Goal: Use online tool/utility: Utilize a website feature to perform a specific function

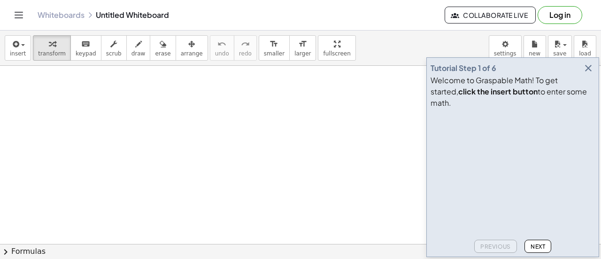
scroll to position [44, 0]
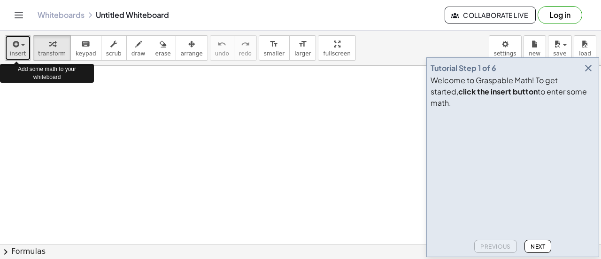
click at [13, 46] on icon "button" at bounding box center [15, 43] width 8 height 11
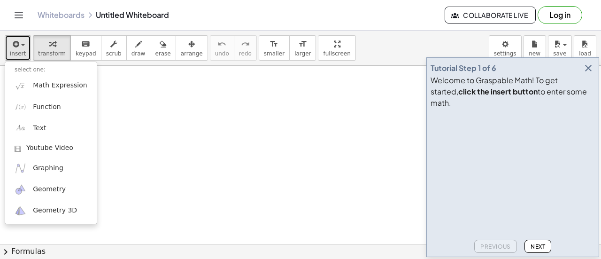
click at [18, 50] on span "insert" at bounding box center [18, 53] width 16 height 7
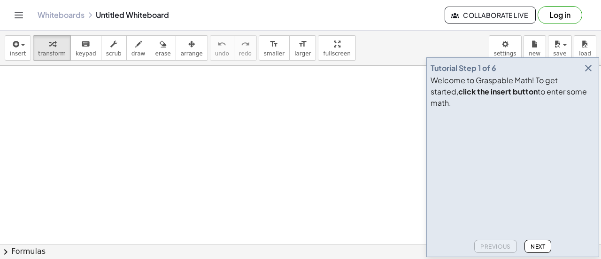
click at [536, 245] on span "Next" at bounding box center [537, 246] width 15 height 7
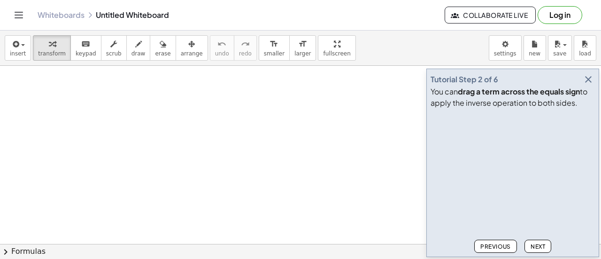
click at [541, 246] on span "Next" at bounding box center [537, 246] width 15 height 7
click at [539, 245] on span "Next" at bounding box center [537, 246] width 15 height 7
click at [538, 245] on span "Next" at bounding box center [537, 246] width 15 height 7
click at [544, 246] on span "Next" at bounding box center [537, 246] width 15 height 7
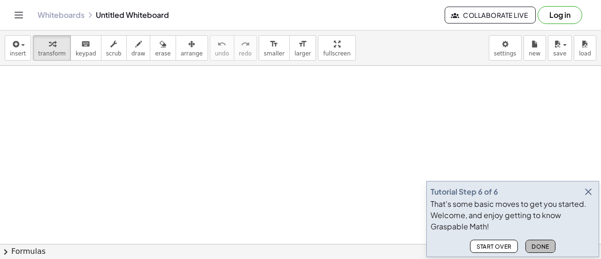
click at [541, 245] on span "Done" at bounding box center [540, 246] width 18 height 7
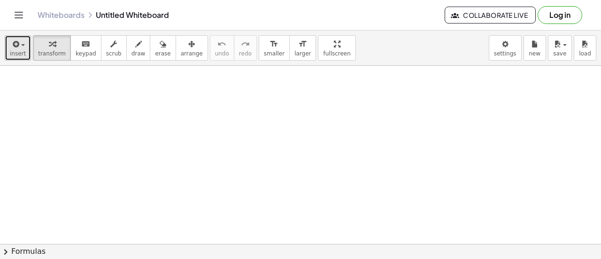
click at [16, 53] on span "insert" at bounding box center [18, 53] width 16 height 7
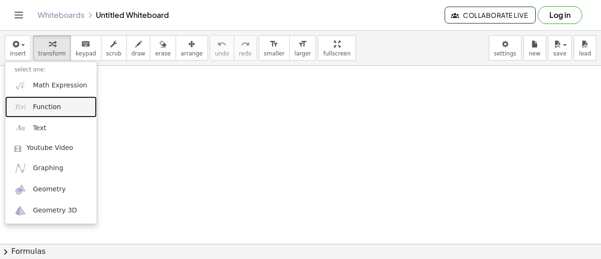
click at [50, 112] on link "Function" at bounding box center [51, 106] width 92 height 21
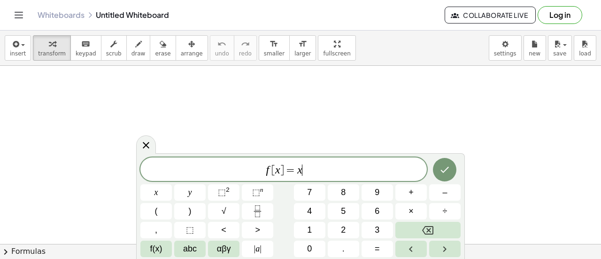
click at [313, 171] on span "f [ x ] = x ​" at bounding box center [283, 169] width 286 height 13
click at [230, 189] on button "⬚ 2" at bounding box center [223, 192] width 31 height 16
click at [448, 169] on icon "Done" at bounding box center [444, 167] width 11 height 11
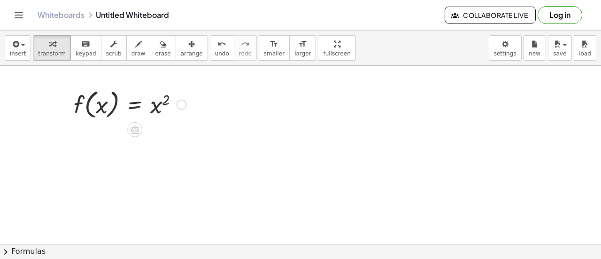
click at [182, 103] on div at bounding box center [181, 104] width 10 height 10
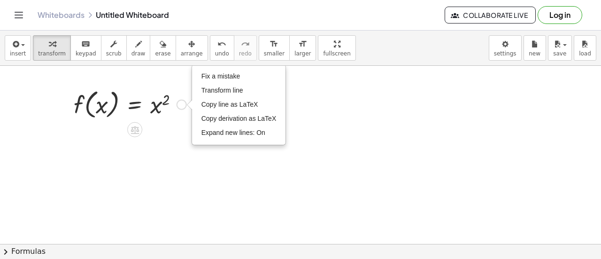
click at [172, 115] on div at bounding box center [130, 104] width 122 height 36
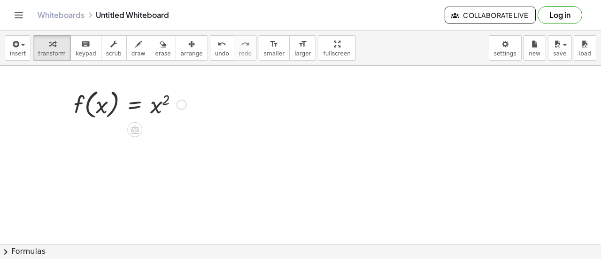
click at [183, 101] on div "Fix a mistake Transform line Copy line as LaTeX Copy derivation as LaTeX Expand…" at bounding box center [181, 104] width 10 height 10
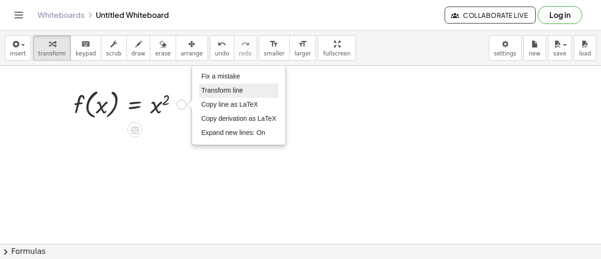
click at [229, 87] on span "Transform line" at bounding box center [222, 90] width 42 height 8
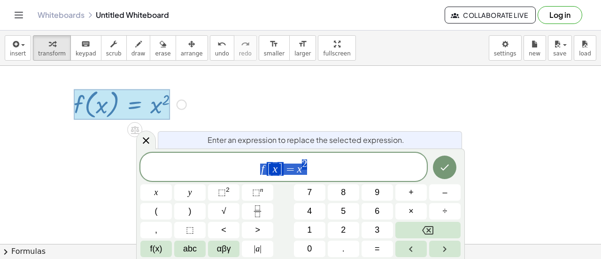
click at [187, 101] on div at bounding box center [130, 104] width 122 height 36
click at [182, 101] on div "Fix a mistake Transform line Copy line as LaTeX Copy derivation as LaTeX Expand…" at bounding box center [181, 104] width 10 height 10
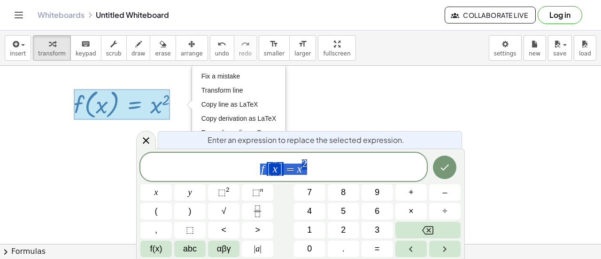
click at [457, 175] on div at bounding box center [444, 167] width 31 height 29
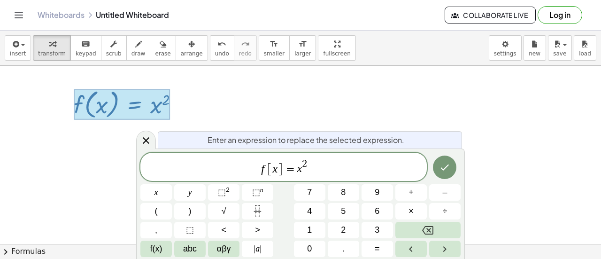
click at [447, 167] on icon "Done" at bounding box center [444, 166] width 11 height 11
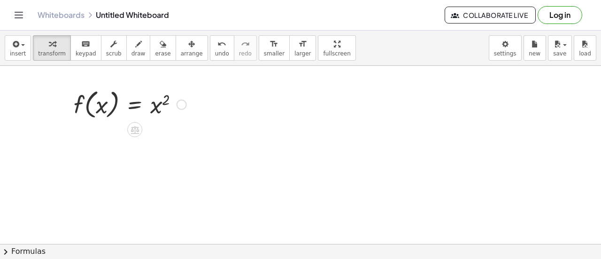
click at [139, 130] on icon at bounding box center [135, 130] width 10 height 10
click at [116, 134] on span "−" at bounding box center [116, 130] width 6 height 14
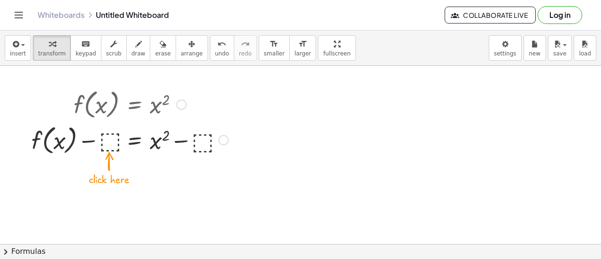
click at [110, 143] on div at bounding box center [130, 139] width 206 height 36
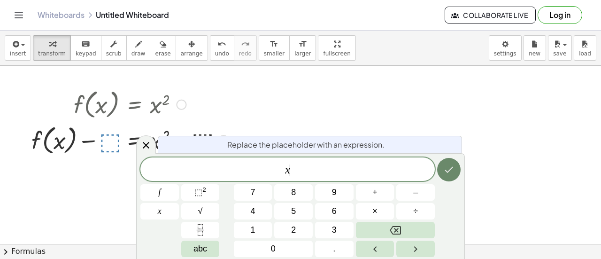
click at [451, 173] on icon "Done" at bounding box center [448, 169] width 11 height 11
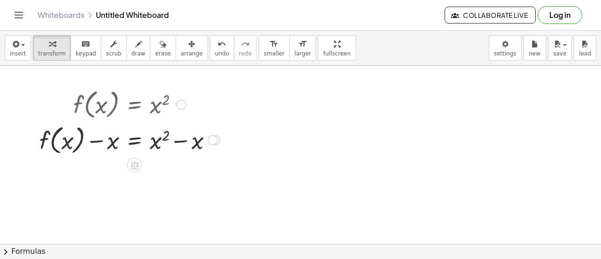
click at [112, 142] on div at bounding box center [130, 139] width 190 height 36
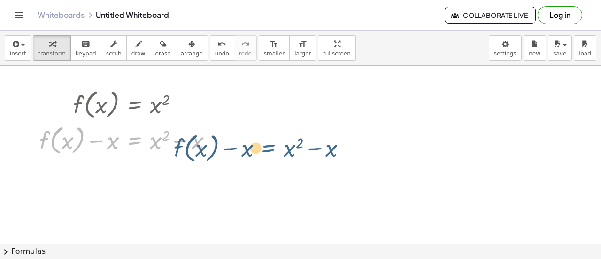
drag, startPoint x: 136, startPoint y: 136, endPoint x: 269, endPoint y: 144, distance: 133.1
click at [269, 144] on div "f ( , x ) = x 2 + f ( , x ) − ⬚ = + x 2 − ⬚ + f ( , x ) − x = + x 2 − x f ( , x…" at bounding box center [300, 231] width 601 height 418
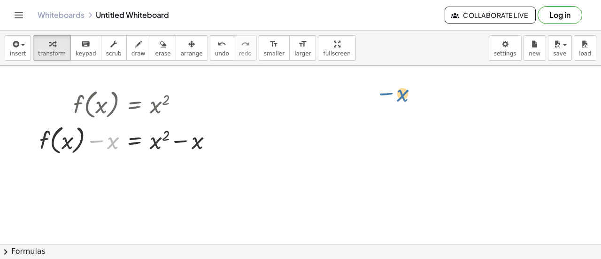
drag, startPoint x: 113, startPoint y: 141, endPoint x: 412, endPoint y: 92, distance: 303.4
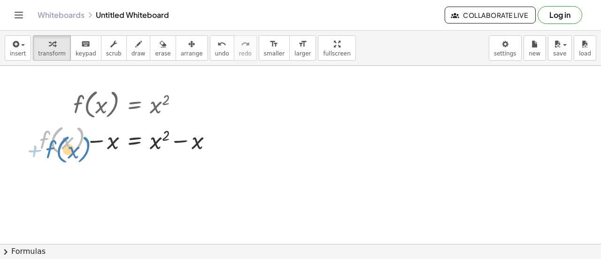
drag, startPoint x: 82, startPoint y: 144, endPoint x: 87, endPoint y: 149, distance: 7.3
click at [87, 149] on div at bounding box center [130, 139] width 190 height 36
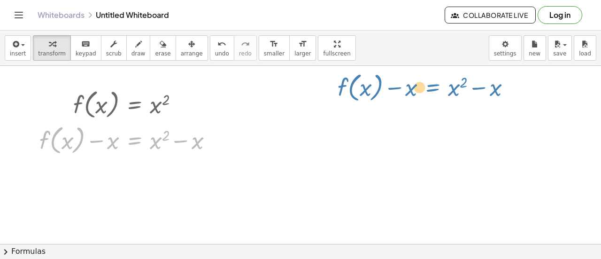
drag, startPoint x: 135, startPoint y: 154, endPoint x: 433, endPoint y: 108, distance: 301.0
click at [433, 108] on div "f ( , x ) = x 2 + f ( , x ) − ⬚ = + x 2 − ⬚ + f ( , x ) − x = + x 2 − x f ( , x…" at bounding box center [300, 231] width 601 height 418
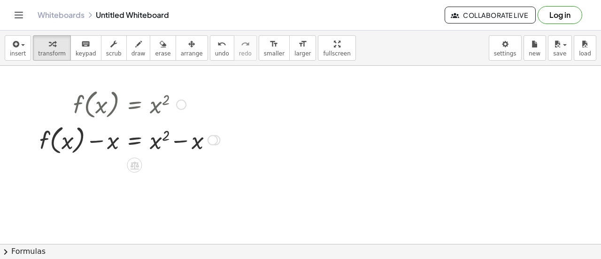
click at [160, 105] on div at bounding box center [130, 104] width 190 height 36
drag, startPoint x: 79, startPoint y: 100, endPoint x: 212, endPoint y: 97, distance: 133.3
click at [212, 97] on div at bounding box center [130, 104] width 190 height 36
click at [31, 249] on button "chevron_right Formulas" at bounding box center [300, 251] width 601 height 15
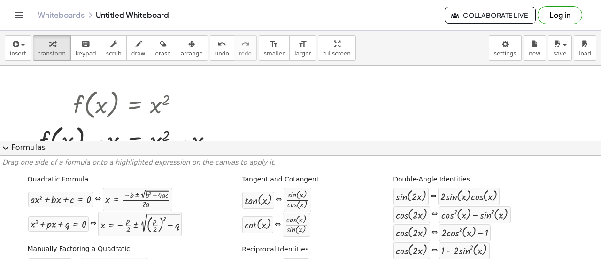
click at [16, 149] on button "expand_more Formulas" at bounding box center [300, 147] width 601 height 15
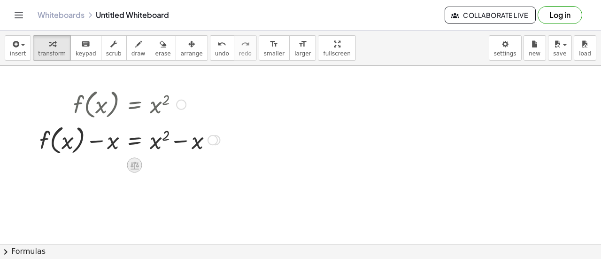
click at [132, 161] on icon at bounding box center [135, 165] width 10 height 10
click at [177, 163] on div at bounding box center [171, 165] width 15 height 15
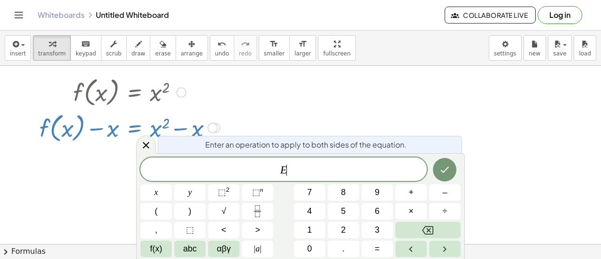
scroll to position [57, 0]
click at [446, 171] on icon "Done" at bounding box center [444, 169] width 11 height 11
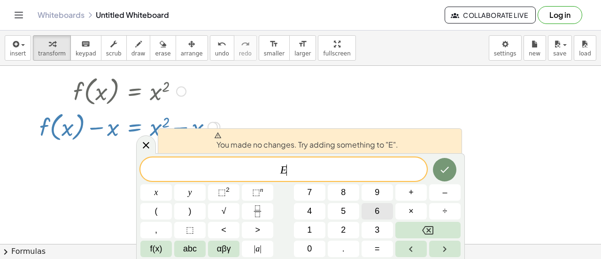
click at [387, 209] on button "6" at bounding box center [376, 211] width 31 height 16
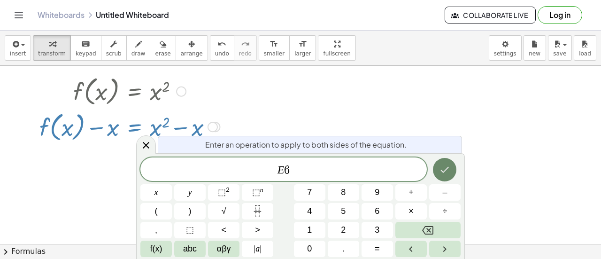
click at [451, 176] on button "Done" at bounding box center [444, 169] width 23 height 23
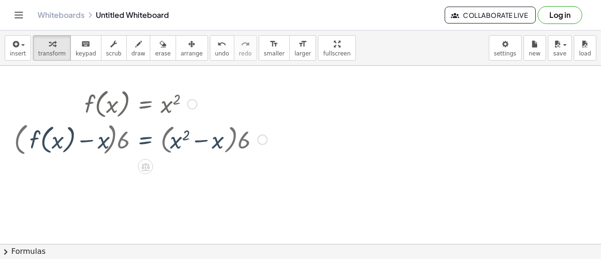
scroll to position [44, 0]
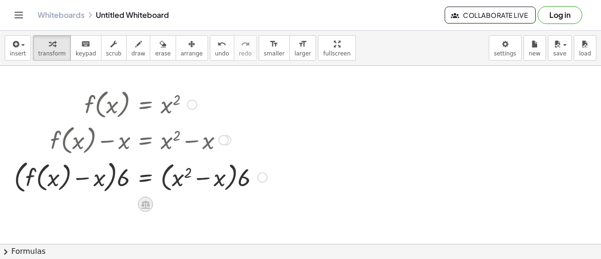
click at [147, 203] on icon at bounding box center [145, 204] width 8 height 8
click at [189, 204] on div at bounding box center [183, 204] width 15 height 15
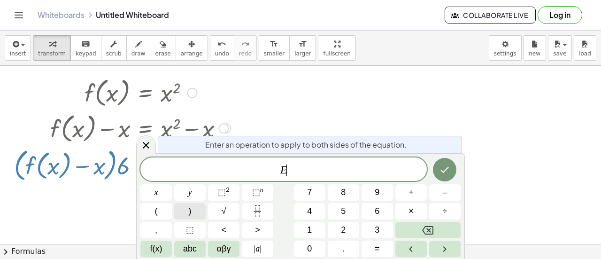
scroll to position [57, 0]
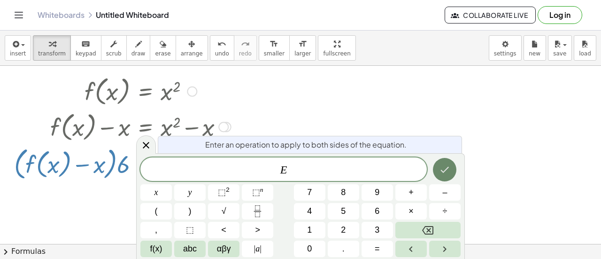
click at [444, 174] on icon "Done" at bounding box center [444, 169] width 11 height 11
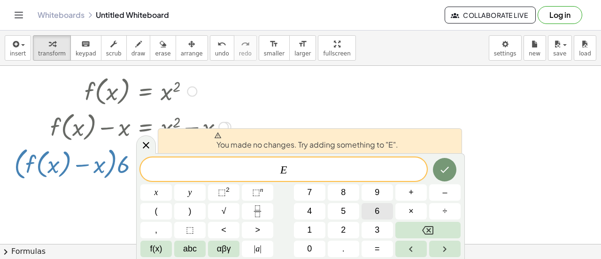
click at [371, 204] on button "6" at bounding box center [376, 211] width 31 height 16
click at [446, 169] on icon "Done" at bounding box center [445, 170] width 8 height 6
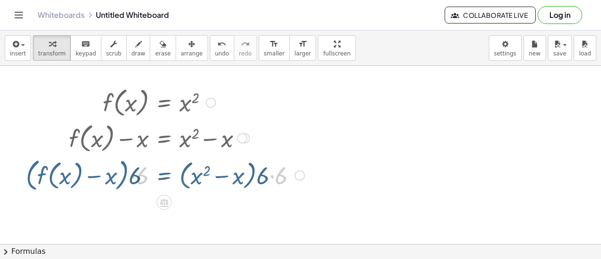
scroll to position [44, 0]
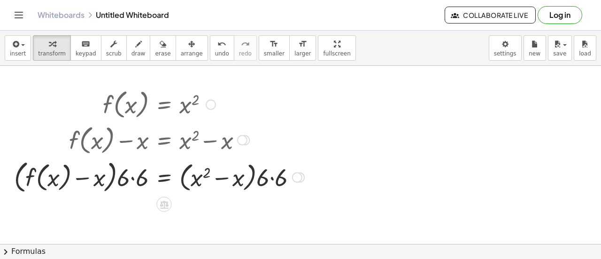
click at [214, 176] on div at bounding box center [158, 176] width 299 height 39
click at [273, 180] on div at bounding box center [158, 176] width 299 height 39
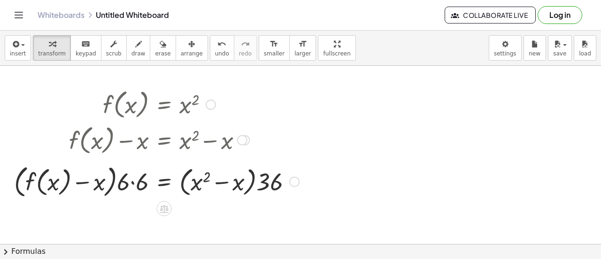
click at [164, 104] on div "f ( , x ) = x 2 + f ( , x ) − ⬚ = + x 2 − ⬚ + f ( , x ) − x = + x 2 − x · ( + f…" at bounding box center [164, 104] width 0 height 0
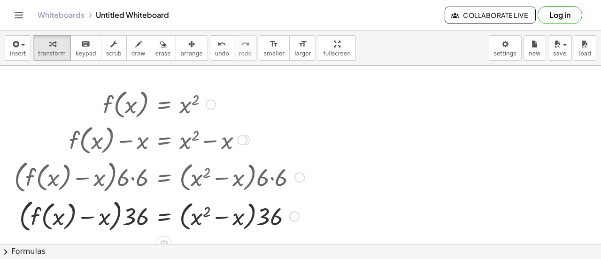
click at [262, 217] on div at bounding box center [158, 215] width 299 height 39
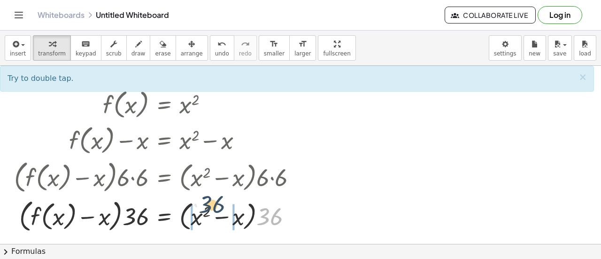
drag, startPoint x: 263, startPoint y: 217, endPoint x: 204, endPoint y: 206, distance: 60.5
click at [204, 206] on div at bounding box center [158, 215] width 299 height 39
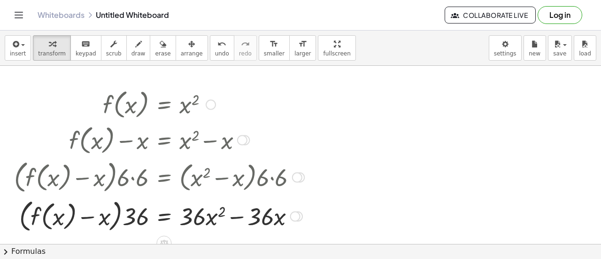
click at [275, 218] on div at bounding box center [158, 215] width 299 height 39
click at [189, 220] on div at bounding box center [158, 215] width 299 height 39
drag, startPoint x: 130, startPoint y: 218, endPoint x: 89, endPoint y: 209, distance: 41.8
click at [89, 209] on div at bounding box center [158, 215] width 299 height 39
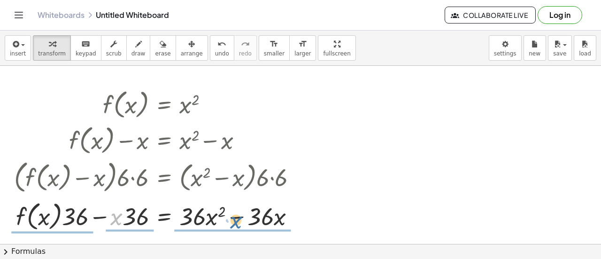
drag, startPoint x: 118, startPoint y: 216, endPoint x: 240, endPoint y: 219, distance: 122.1
click at [240, 219] on div at bounding box center [158, 215] width 299 height 36
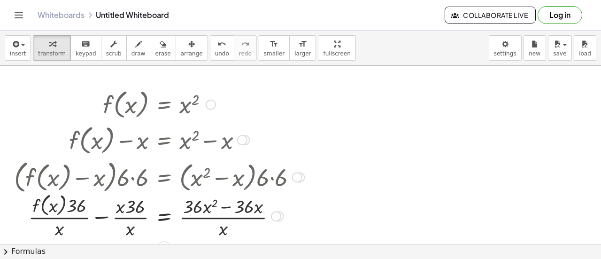
click at [121, 211] on div at bounding box center [158, 215] width 299 height 50
drag, startPoint x: 132, startPoint y: 226, endPoint x: 123, endPoint y: 209, distance: 18.5
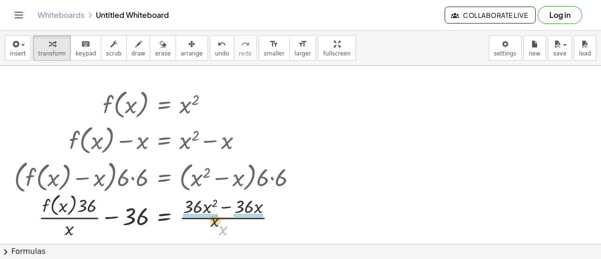
drag, startPoint x: 222, startPoint y: 227, endPoint x: 206, endPoint y: 210, distance: 22.9
click at [206, 210] on div at bounding box center [158, 215] width 299 height 50
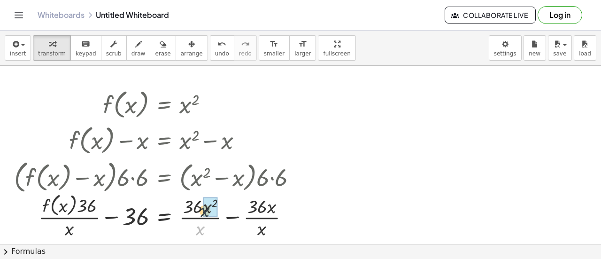
drag, startPoint x: 201, startPoint y: 227, endPoint x: 245, endPoint y: 219, distance: 45.3
drag, startPoint x: 253, startPoint y: 228, endPoint x: 263, endPoint y: 207, distance: 22.9
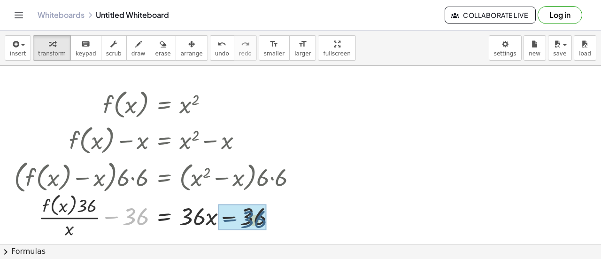
drag, startPoint x: 136, startPoint y: 218, endPoint x: 259, endPoint y: 220, distance: 123.4
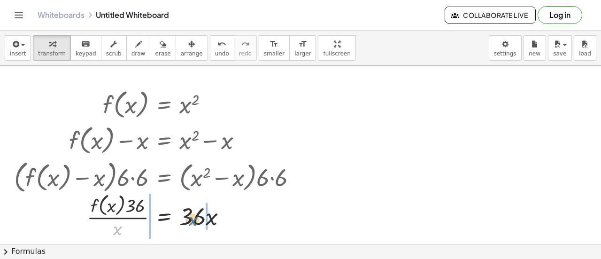
drag, startPoint x: 118, startPoint y: 231, endPoint x: 195, endPoint y: 222, distance: 78.0
click at [195, 222] on div at bounding box center [158, 215] width 299 height 50
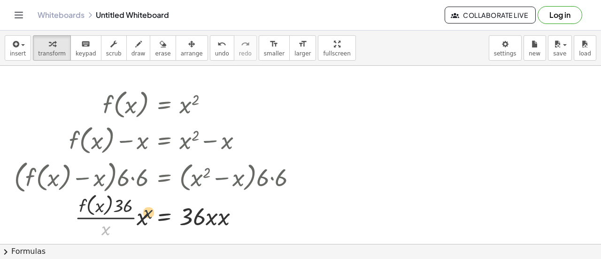
drag, startPoint x: 105, startPoint y: 229, endPoint x: 152, endPoint y: 212, distance: 50.6
click at [152, 212] on div at bounding box center [158, 215] width 299 height 50
drag, startPoint x: 106, startPoint y: 228, endPoint x: 141, endPoint y: 218, distance: 36.1
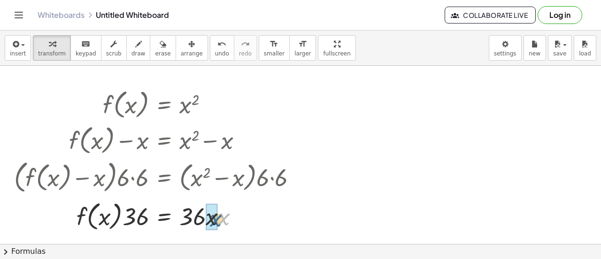
drag, startPoint x: 225, startPoint y: 218, endPoint x: 216, endPoint y: 220, distance: 9.0
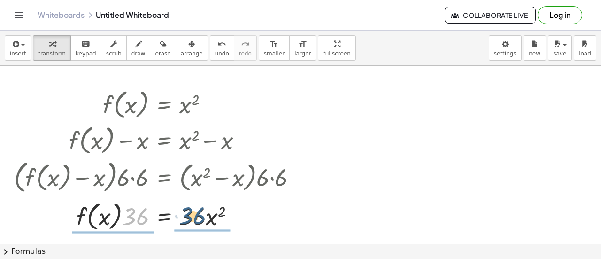
drag, startPoint x: 136, startPoint y: 218, endPoint x: 195, endPoint y: 216, distance: 59.2
click at [195, 216] on div at bounding box center [158, 215] width 299 height 36
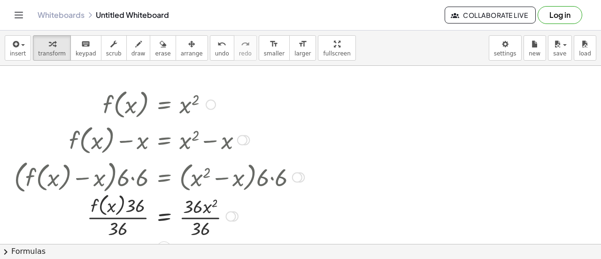
click at [122, 229] on div at bounding box center [158, 215] width 299 height 50
drag, startPoint x: 122, startPoint y: 228, endPoint x: 138, endPoint y: 206, distance: 27.0
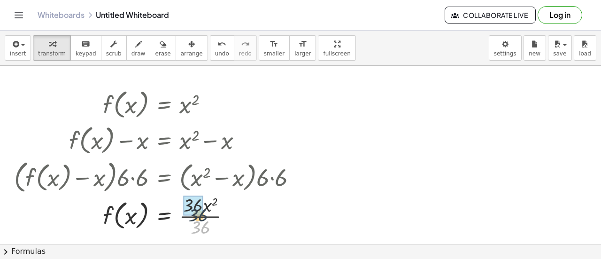
drag, startPoint x: 200, startPoint y: 229, endPoint x: 193, endPoint y: 209, distance: 20.9
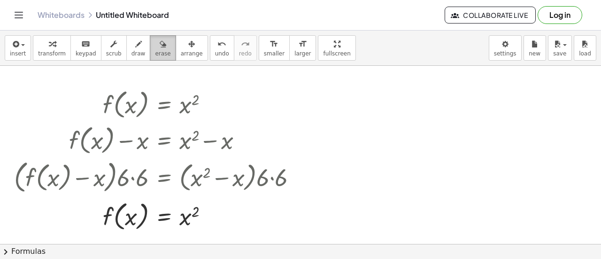
click at [155, 56] on span "erase" at bounding box center [162, 53] width 15 height 7
click at [173, 113] on div at bounding box center [300, 231] width 601 height 418
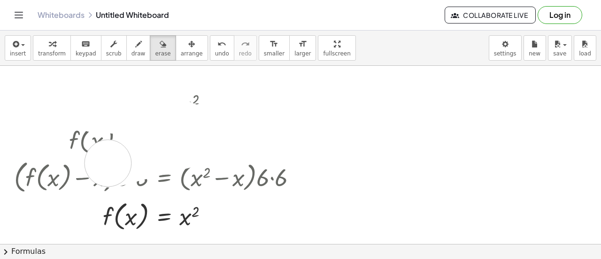
drag, startPoint x: 165, startPoint y: 109, endPoint x: 93, endPoint y: 145, distance: 80.2
click at [93, 145] on div at bounding box center [300, 231] width 601 height 418
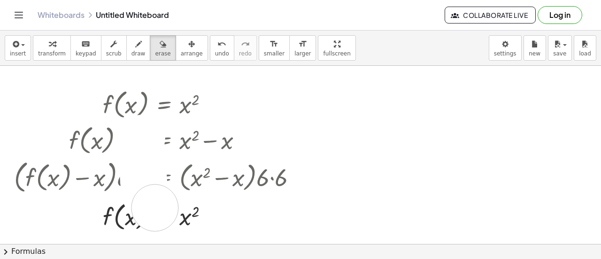
drag, startPoint x: 142, startPoint y: 138, endPoint x: 163, endPoint y: 217, distance: 82.7
click at [163, 217] on div at bounding box center [300, 231] width 601 height 418
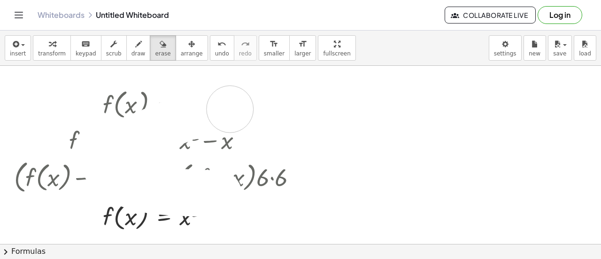
drag, startPoint x: 218, startPoint y: 193, endPoint x: 277, endPoint y: 135, distance: 82.6
click at [277, 135] on div at bounding box center [300, 231] width 601 height 418
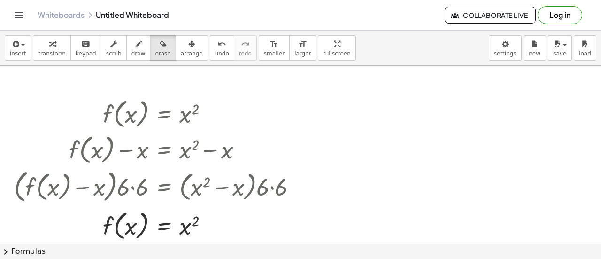
scroll to position [36, 0]
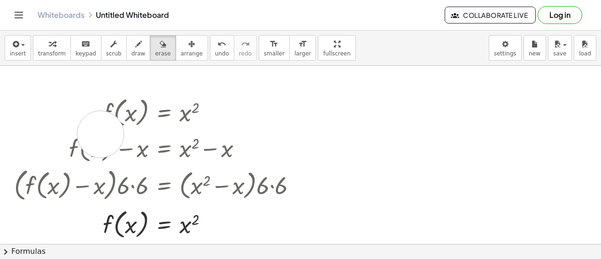
click at [100, 133] on div at bounding box center [300, 239] width 601 height 418
click at [121, 119] on div at bounding box center [300, 239] width 601 height 418
click at [194, 125] on div at bounding box center [300, 239] width 601 height 418
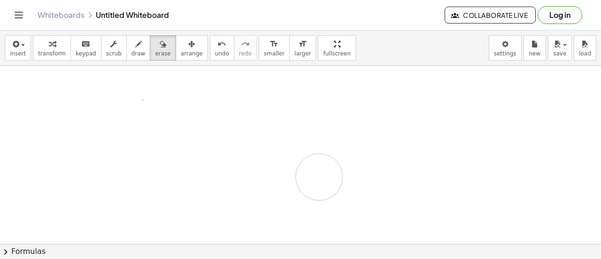
drag, startPoint x: 151, startPoint y: 128, endPoint x: 163, endPoint y: 145, distance: 21.2
click at [163, 145] on div at bounding box center [300, 239] width 601 height 418
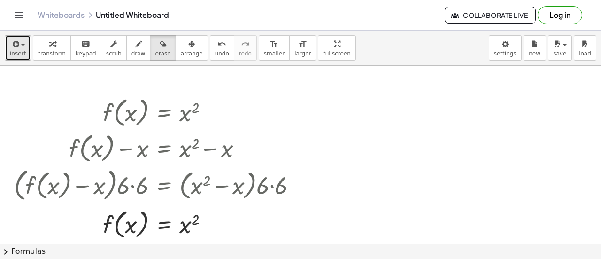
click at [20, 54] on span "insert" at bounding box center [18, 53] width 16 height 7
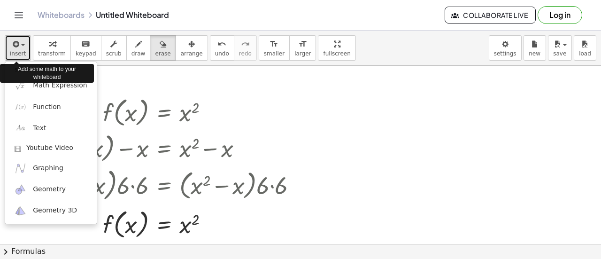
click at [23, 52] on button "insert" at bounding box center [18, 47] width 26 height 25
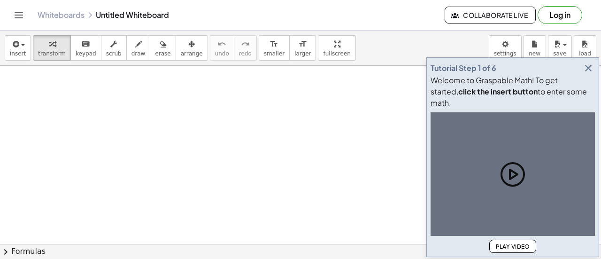
click at [587, 74] on icon "button" at bounding box center [587, 67] width 11 height 11
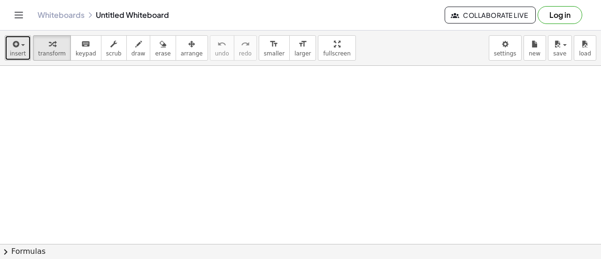
click at [15, 52] on span "insert" at bounding box center [18, 53] width 16 height 7
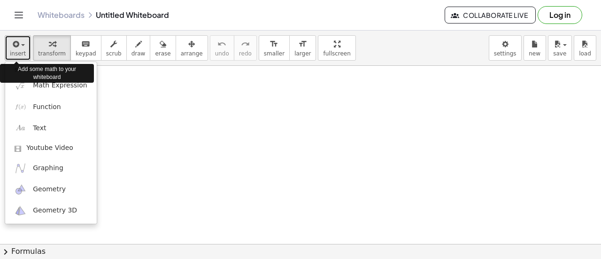
click at [17, 44] on icon "button" at bounding box center [15, 43] width 8 height 11
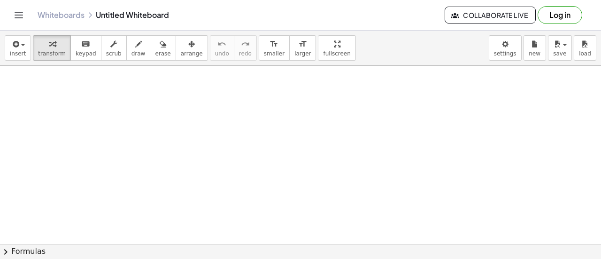
click at [28, 250] on button "chevron_right Formulas" at bounding box center [300, 251] width 601 height 15
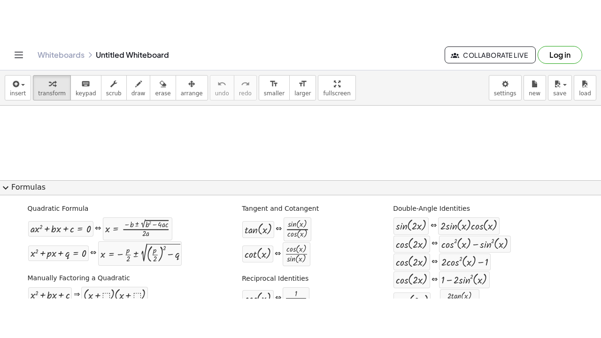
scroll to position [1, 0]
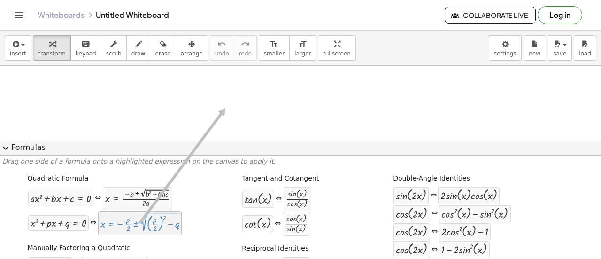
drag, startPoint x: 140, startPoint y: 233, endPoint x: 222, endPoint y: 106, distance: 151.4
drag, startPoint x: 118, startPoint y: 222, endPoint x: 279, endPoint y: 72, distance: 219.5
drag, startPoint x: 47, startPoint y: 231, endPoint x: 54, endPoint y: 224, distance: 10.6
click at [54, 224] on div "+ x 2 + · p · x + q = 0 ⇔ x = − · p · 2 ± 2 √ ( + ( · p · 2 ) 2 − q )" at bounding box center [105, 222] width 155 height 25
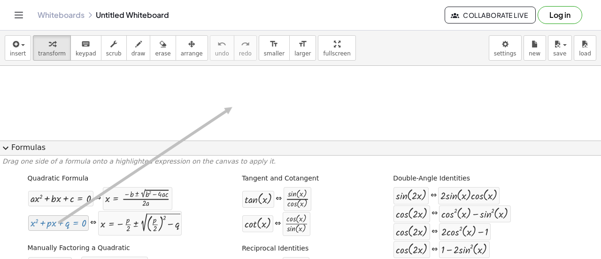
drag, startPoint x: 54, startPoint y: 224, endPoint x: 259, endPoint y: 87, distance: 246.3
click at [259, 87] on div "insert select one: Math Expression Function Text Youtube Video Graphing Geometr…" at bounding box center [300, 145] width 601 height 228
click at [10, 147] on span "expand_more" at bounding box center [5, 147] width 11 height 11
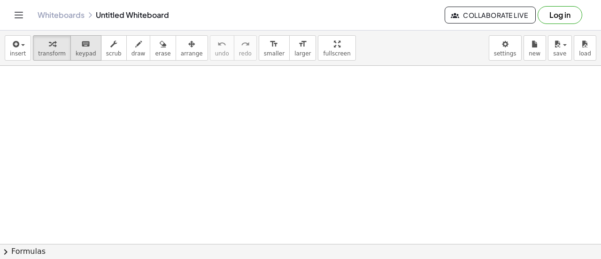
click at [81, 48] on icon "keyboard" at bounding box center [85, 43] width 9 height 11
click at [76, 59] on button "keyboard keypad" at bounding box center [85, 47] width 31 height 25
click at [54, 56] on span "transform" at bounding box center [52, 53] width 28 height 7
click at [82, 54] on span "keypad" at bounding box center [86, 53] width 21 height 7
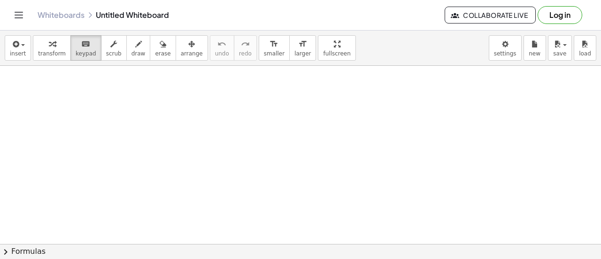
click at [76, 52] on span "keypad" at bounding box center [86, 53] width 21 height 7
click at [131, 53] on span "draw" at bounding box center [138, 53] width 14 height 7
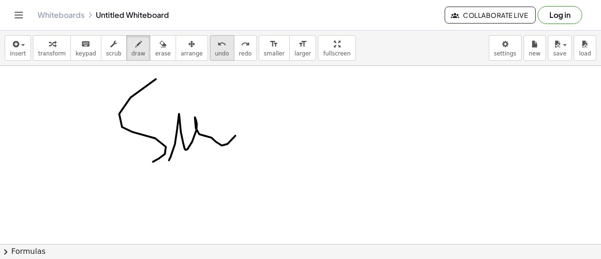
click at [217, 47] on icon "undo" at bounding box center [221, 43] width 9 height 11
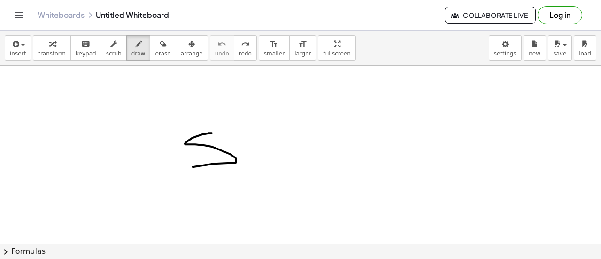
drag, startPoint x: 193, startPoint y: 166, endPoint x: 211, endPoint y: 133, distance: 38.0
drag, startPoint x: 241, startPoint y: 160, endPoint x: 239, endPoint y: 141, distance: 18.9
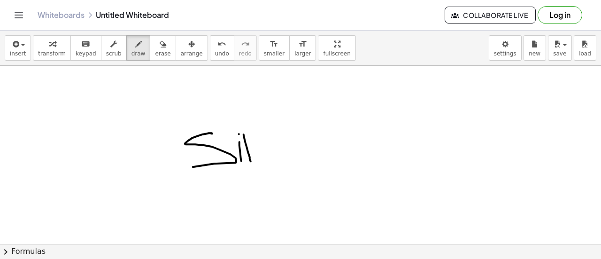
drag, startPoint x: 244, startPoint y: 134, endPoint x: 247, endPoint y: 156, distance: 22.8
drag, startPoint x: 313, startPoint y: 118, endPoint x: 318, endPoint y: 160, distance: 42.0
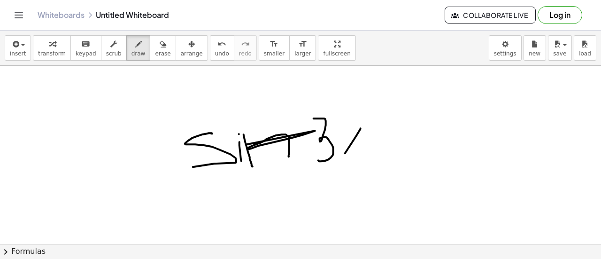
drag, startPoint x: 360, startPoint y: 128, endPoint x: 340, endPoint y: 162, distance: 40.2
drag, startPoint x: 339, startPoint y: 136, endPoint x: 365, endPoint y: 160, distance: 35.9
click at [215, 53] on span "undo" at bounding box center [222, 53] width 14 height 7
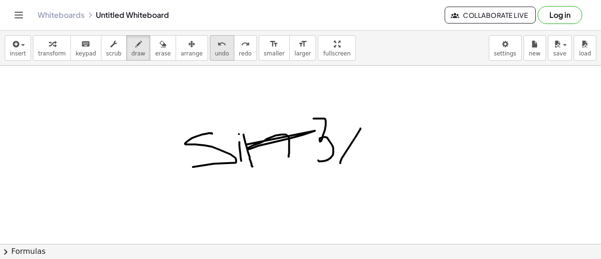
click at [215, 53] on span "undo" at bounding box center [222, 53] width 14 height 7
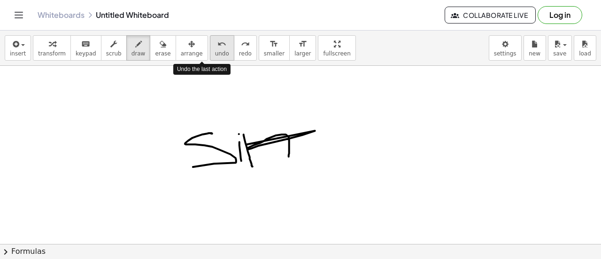
click at [215, 53] on span "undo" at bounding box center [222, 53] width 14 height 7
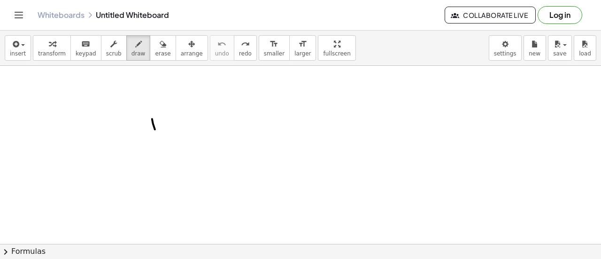
drag, startPoint x: 152, startPoint y: 118, endPoint x: 159, endPoint y: 165, distance: 46.9
drag, startPoint x: 162, startPoint y: 120, endPoint x: 170, endPoint y: 164, distance: 44.8
drag, startPoint x: 170, startPoint y: 164, endPoint x: 180, endPoint y: 171, distance: 12.1
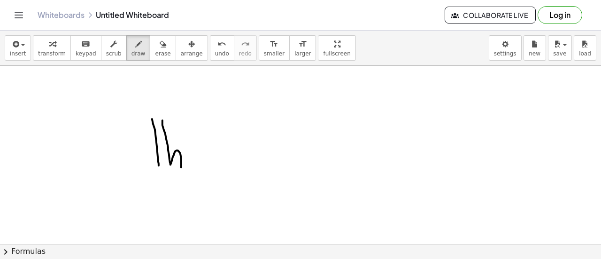
drag, startPoint x: 146, startPoint y: 144, endPoint x: 177, endPoint y: 146, distance: 31.0
drag, startPoint x: 186, startPoint y: 166, endPoint x: 186, endPoint y: 149, distance: 16.4
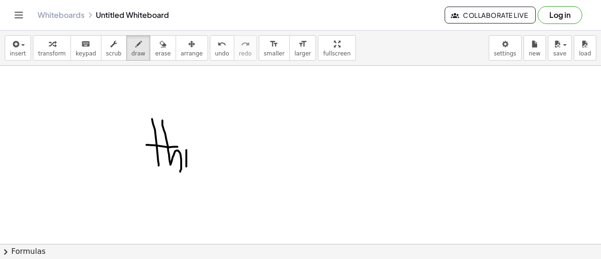
drag, startPoint x: 193, startPoint y: 150, endPoint x: 192, endPoint y: 164, distance: 14.6
drag, startPoint x: 194, startPoint y: 157, endPoint x: 200, endPoint y: 156, distance: 6.2
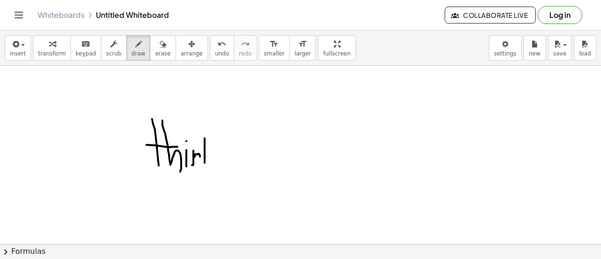
drag, startPoint x: 205, startPoint y: 138, endPoint x: 205, endPoint y: 169, distance: 31.9
drag, startPoint x: 200, startPoint y: 143, endPoint x: 211, endPoint y: 147, distance: 11.4
drag, startPoint x: 214, startPoint y: 162, endPoint x: 232, endPoint y: 161, distance: 18.4
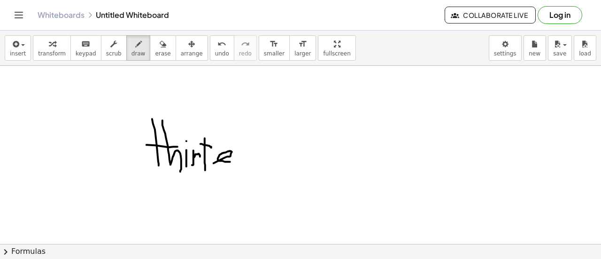
drag, startPoint x: 235, startPoint y: 157, endPoint x: 244, endPoint y: 167, distance: 13.3
drag, startPoint x: 250, startPoint y: 153, endPoint x: 249, endPoint y: 172, distance: 18.8
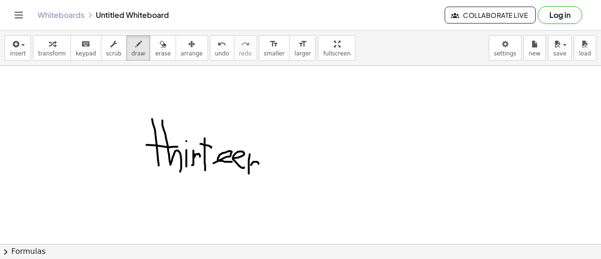
drag, startPoint x: 251, startPoint y: 164, endPoint x: 257, endPoint y: 178, distance: 14.7
drag, startPoint x: 316, startPoint y: 178, endPoint x: 317, endPoint y: 140, distance: 37.5
drag, startPoint x: 307, startPoint y: 140, endPoint x: 349, endPoint y: 139, distance: 41.8
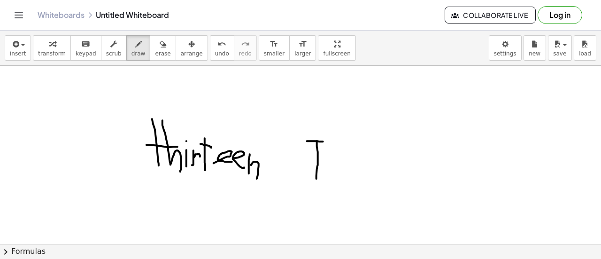
drag, startPoint x: 330, startPoint y: 165, endPoint x: 345, endPoint y: 161, distance: 15.4
drag, startPoint x: 349, startPoint y: 169, endPoint x: 361, endPoint y: 168, distance: 12.2
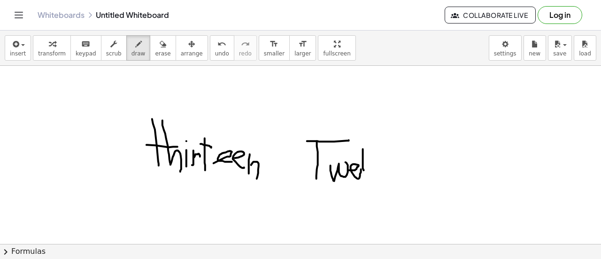
drag, startPoint x: 363, startPoint y: 148, endPoint x: 366, endPoint y: 183, distance: 34.8
drag, startPoint x: 371, startPoint y: 165, endPoint x: 380, endPoint y: 161, distance: 9.7
drag, startPoint x: 385, startPoint y: 173, endPoint x: 402, endPoint y: 180, distance: 18.3
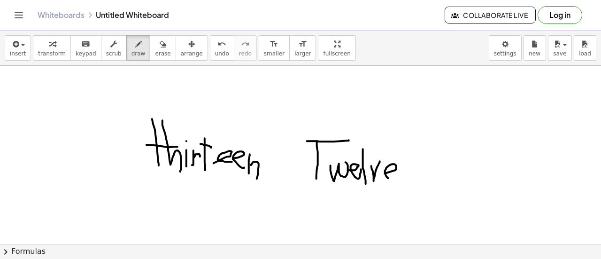
click at [210, 57] on button "undo undo" at bounding box center [222, 47] width 24 height 25
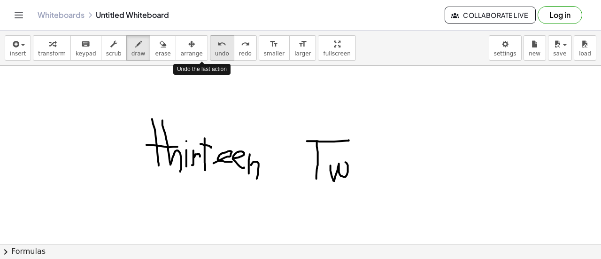
click at [210, 57] on button "undo undo" at bounding box center [222, 47] width 24 height 25
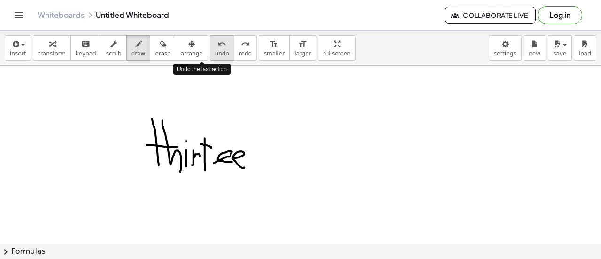
click at [210, 57] on button "undo undo" at bounding box center [222, 47] width 24 height 25
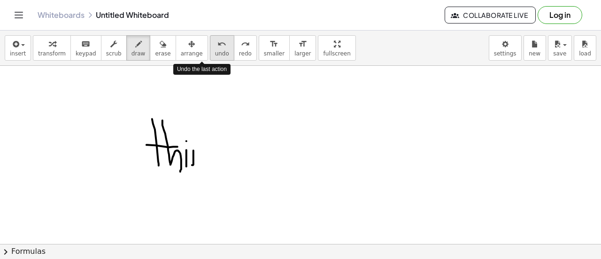
click at [210, 57] on button "undo undo" at bounding box center [222, 47] width 24 height 25
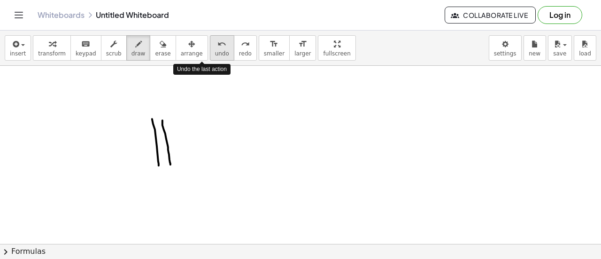
click at [210, 57] on button "undo undo" at bounding box center [222, 47] width 24 height 25
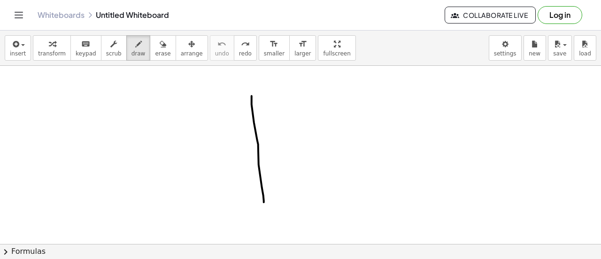
drag, startPoint x: 252, startPoint y: 104, endPoint x: 263, endPoint y: 201, distance: 97.9
drag, startPoint x: 198, startPoint y: 153, endPoint x: 328, endPoint y: 149, distance: 130.1
drag, startPoint x: 260, startPoint y: 153, endPoint x: 324, endPoint y: 141, distance: 65.4
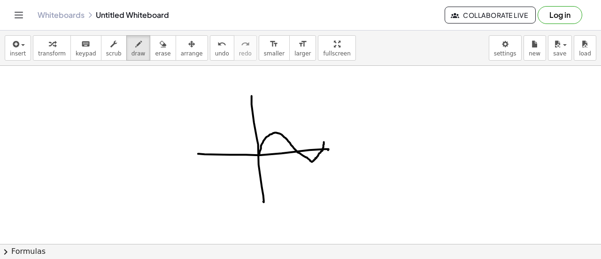
click at [215, 47] on div "undo" at bounding box center [222, 43] width 14 height 11
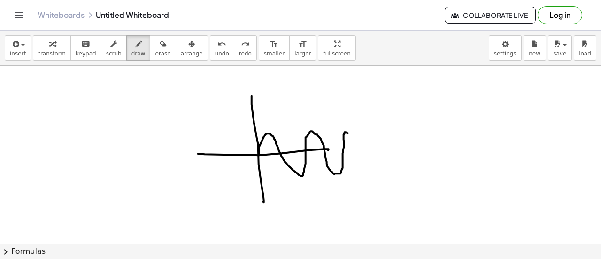
drag, startPoint x: 259, startPoint y: 154, endPoint x: 348, endPoint y: 132, distance: 91.3
drag, startPoint x: 325, startPoint y: 148, endPoint x: 350, endPoint y: 148, distance: 24.9
drag, startPoint x: 345, startPoint y: 132, endPoint x: 348, endPoint y: 141, distance: 9.2
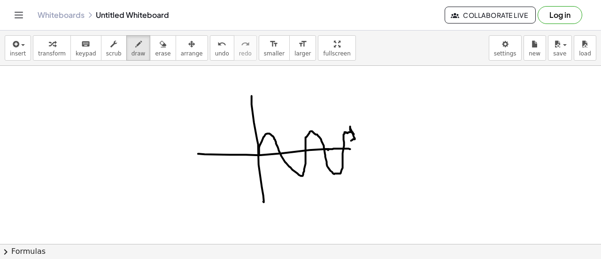
drag, startPoint x: 251, startPoint y: 179, endPoint x: 270, endPoint y: 179, distance: 19.2
drag, startPoint x: 233, startPoint y: 176, endPoint x: 234, endPoint y: 185, distance: 9.0
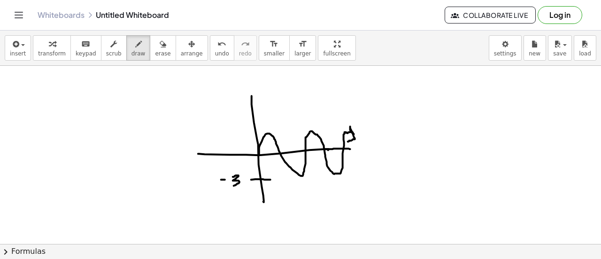
drag, startPoint x: 242, startPoint y: 132, endPoint x: 254, endPoint y: 130, distance: 12.8
drag, startPoint x: 259, startPoint y: 129, endPoint x: 250, endPoint y: 130, distance: 9.5
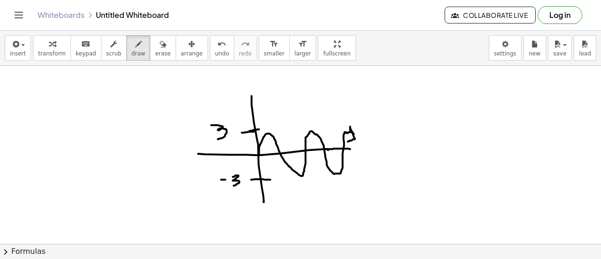
drag, startPoint x: 218, startPoint y: 138, endPoint x: 210, endPoint y: 125, distance: 15.4
drag, startPoint x: 344, startPoint y: 101, endPoint x: 335, endPoint y: 88, distance: 16.1
drag, startPoint x: 352, startPoint y: 99, endPoint x: 376, endPoint y: 91, distance: 25.7
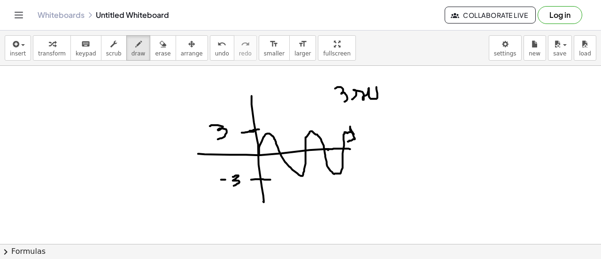
drag, startPoint x: 378, startPoint y: 89, endPoint x: 382, endPoint y: 101, distance: 12.3
drag, startPoint x: 279, startPoint y: 153, endPoint x: 283, endPoint y: 157, distance: 6.0
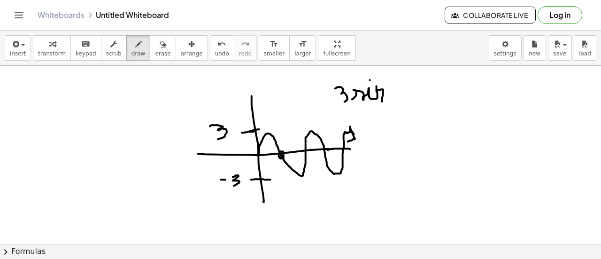
drag, startPoint x: 311, startPoint y: 165, endPoint x: 312, endPoint y: 169, distance: 4.8
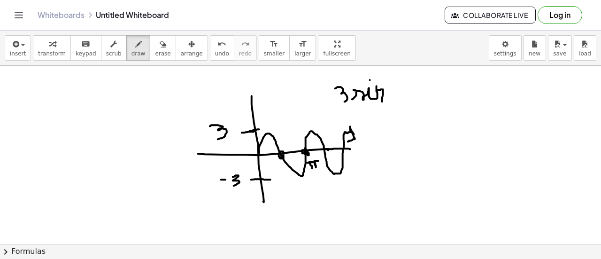
drag, startPoint x: 395, startPoint y: 104, endPoint x: 395, endPoint y: 76, distance: 28.2
drag, startPoint x: 401, startPoint y: 86, endPoint x: 418, endPoint y: 100, distance: 22.0
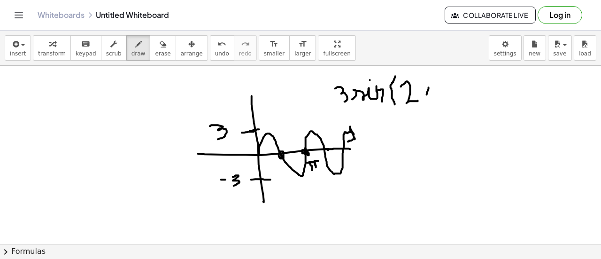
drag, startPoint x: 428, startPoint y: 87, endPoint x: 423, endPoint y: 104, distance: 17.7
drag, startPoint x: 419, startPoint y: 89, endPoint x: 434, endPoint y: 104, distance: 21.2
drag, startPoint x: 439, startPoint y: 92, endPoint x: 452, endPoint y: 92, distance: 13.1
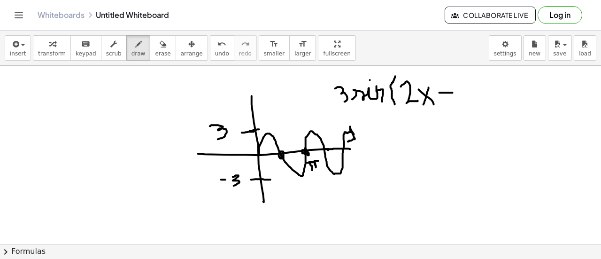
click at [215, 54] on span "undo" at bounding box center [222, 53] width 14 height 7
drag, startPoint x: 436, startPoint y: 77, endPoint x: 441, endPoint y: 107, distance: 30.9
drag, startPoint x: 397, startPoint y: 118, endPoint x: 391, endPoint y: 138, distance: 20.4
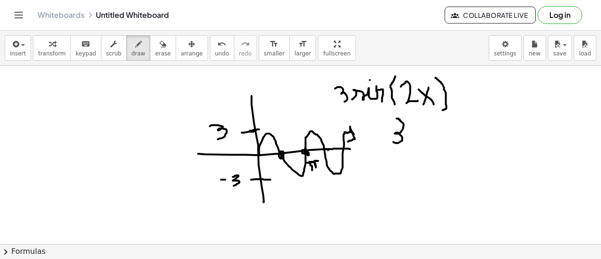
drag, startPoint x: 407, startPoint y: 143, endPoint x: 416, endPoint y: 136, distance: 11.3
drag, startPoint x: 418, startPoint y: 146, endPoint x: 427, endPoint y: 136, distance: 13.6
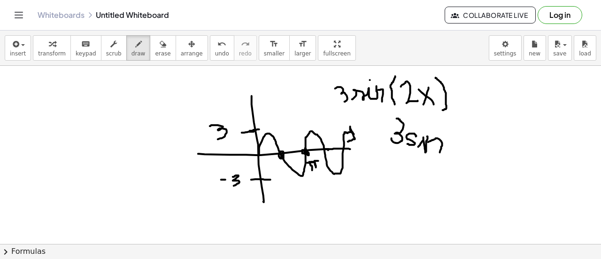
drag, startPoint x: 428, startPoint y: 141, endPoint x: 439, endPoint y: 154, distance: 17.3
drag, startPoint x: 459, startPoint y: 155, endPoint x: 457, endPoint y: 125, distance: 29.6
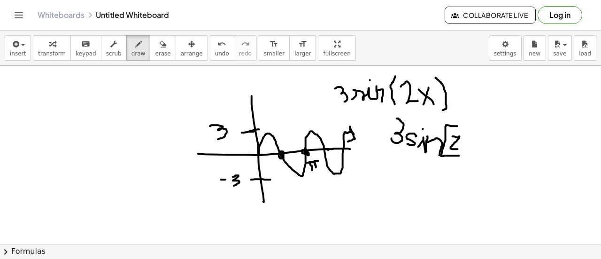
drag, startPoint x: 452, startPoint y: 136, endPoint x: 460, endPoint y: 148, distance: 14.6
drag, startPoint x: 467, startPoint y: 151, endPoint x: 469, endPoint y: 134, distance: 17.5
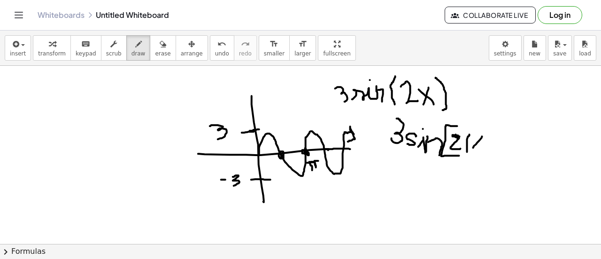
drag, startPoint x: 482, startPoint y: 136, endPoint x: 471, endPoint y: 150, distance: 17.7
drag, startPoint x: 474, startPoint y: 137, endPoint x: 484, endPoint y: 148, distance: 15.0
drag, startPoint x: 488, startPoint y: 153, endPoint x: 488, endPoint y: 137, distance: 16.0
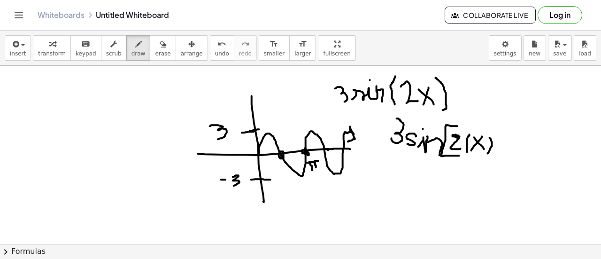
drag, startPoint x: 491, startPoint y: 156, endPoint x: 490, endPoint y: 126, distance: 30.0
drag, startPoint x: 375, startPoint y: 127, endPoint x: 385, endPoint y: 128, distance: 9.9
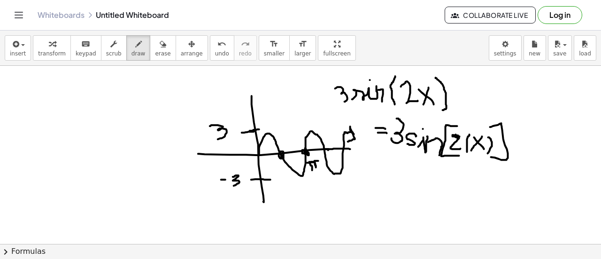
drag, startPoint x: 378, startPoint y: 132, endPoint x: 388, endPoint y: 132, distance: 9.9
click at [150, 45] on button "erase" at bounding box center [163, 47] width 26 height 25
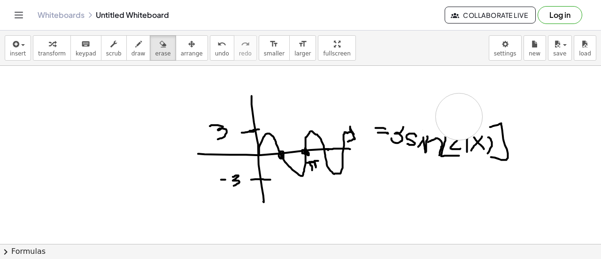
drag, startPoint x: 459, startPoint y: 84, endPoint x: 471, endPoint y: 121, distance: 38.1
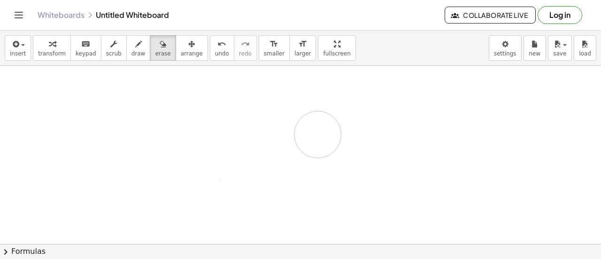
drag, startPoint x: 471, startPoint y: 121, endPoint x: 425, endPoint y: 149, distance: 53.9
drag, startPoint x: 444, startPoint y: 107, endPoint x: 109, endPoint y: 160, distance: 339.6
drag, startPoint x: 310, startPoint y: 51, endPoint x: 310, endPoint y: 107, distance: 56.8
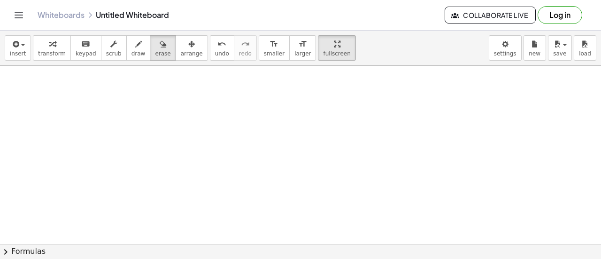
click at [310, 107] on div "insert select one: Math Expression Function Text Youtube Video Graphing Geometr…" at bounding box center [300, 145] width 601 height 228
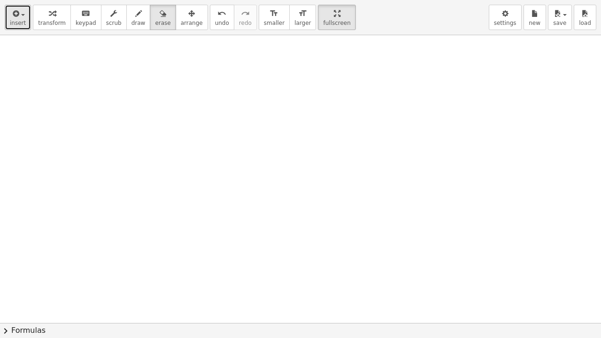
click at [7, 27] on button "insert" at bounding box center [18, 17] width 26 height 25
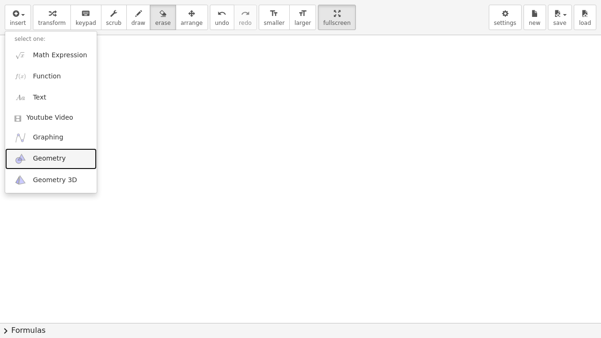
click at [67, 163] on link "Geometry" at bounding box center [51, 158] width 92 height 21
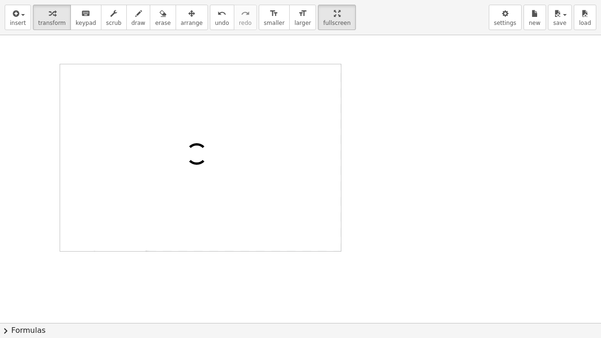
click at [43, 147] on div at bounding box center [300, 322] width 601 height 575
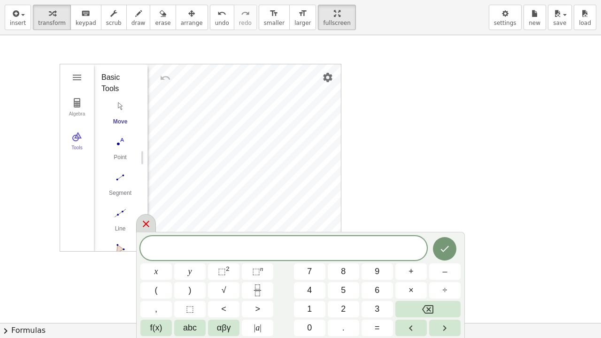
click at [147, 223] on icon at bounding box center [145, 223] width 11 height 11
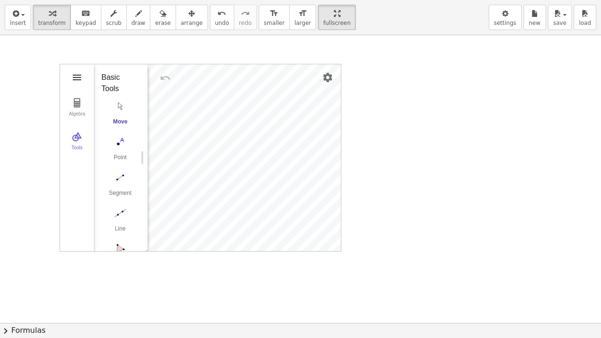
click at [77, 74] on img "Geometry" at bounding box center [76, 77] width 11 height 11
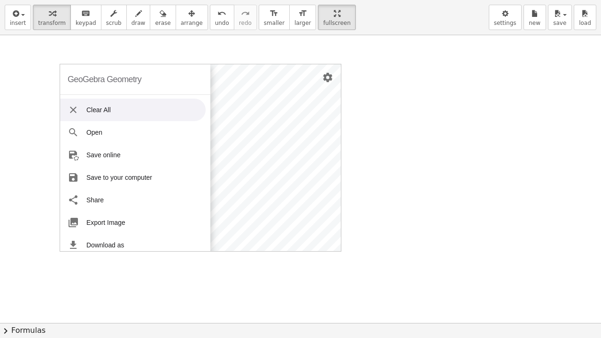
click at [72, 110] on img "Geometry" at bounding box center [73, 109] width 11 height 11
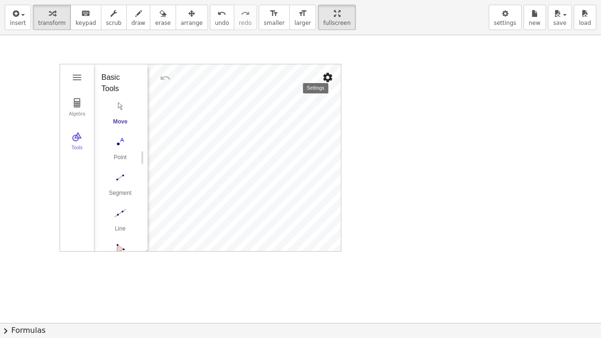
click at [327, 74] on img "Settings" at bounding box center [327, 77] width 11 height 11
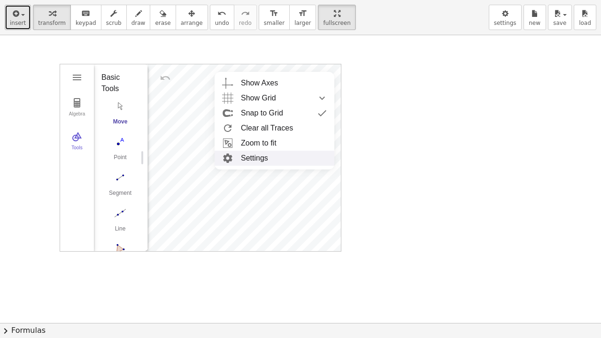
click at [13, 17] on icon "button" at bounding box center [15, 13] width 8 height 11
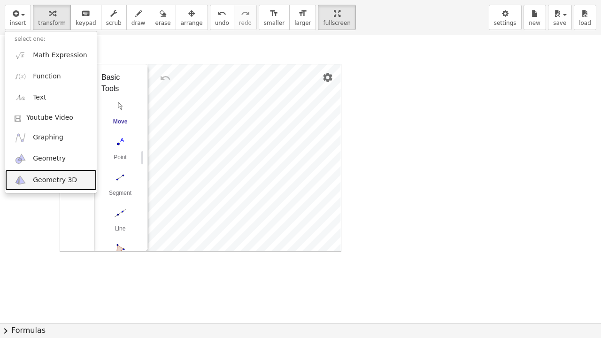
click at [43, 183] on span "Geometry 3D" at bounding box center [55, 180] width 44 height 9
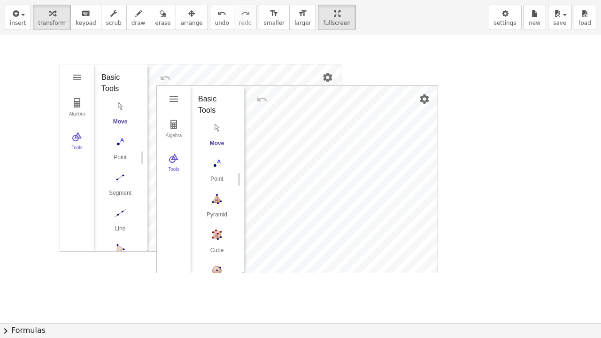
click at [256, 114] on div "Algebra Tools GeoGebra 3D Calculator Basic Tools Move Point Pyramid Cube Sphere…" at bounding box center [297, 179] width 281 height 187
click at [221, 202] on img "Pyramid. Select a polygon for bottom, then select top point" at bounding box center [217, 198] width 38 height 15
click at [215, 256] on img "Move. Drag or select object" at bounding box center [220, 256] width 23 height 23
click at [242, 120] on div "Algebra Tools 1 × (0, 0, 3) (0, 0, 0) 1 × (0, 2, 0) 1 × (2, 0, 0) 2 GeoGebra 3D…" at bounding box center [297, 179] width 281 height 187
click at [276, 258] on div "GeoGebra Geometry Clear All Open Save online Save to your computer Share Export…" at bounding box center [300, 322] width 601 height 575
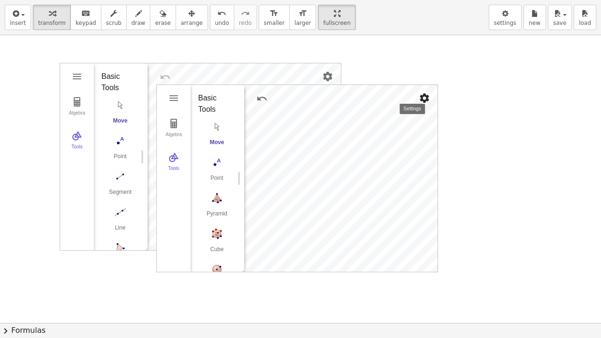
click at [417, 96] on button "Settings" at bounding box center [424, 98] width 17 height 17
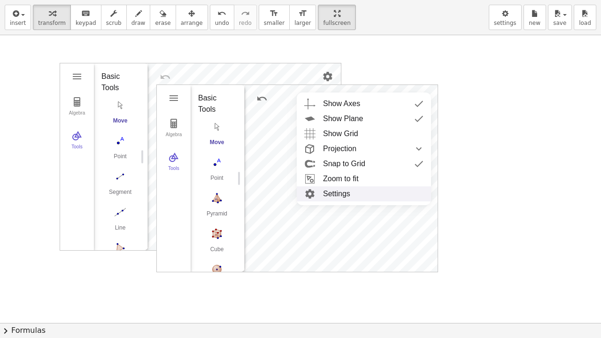
click at [337, 194] on li "Settings" at bounding box center [364, 193] width 134 height 15
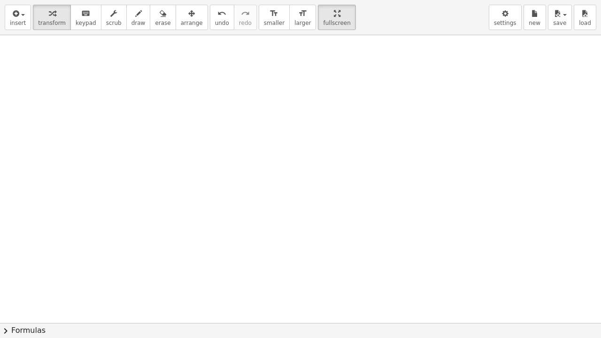
scroll to position [532, 0]
click at [315, 0] on html "Graspable Math Activities Get Started Activity Bank Assigned Work Classes White…" at bounding box center [300, 169] width 601 height 338
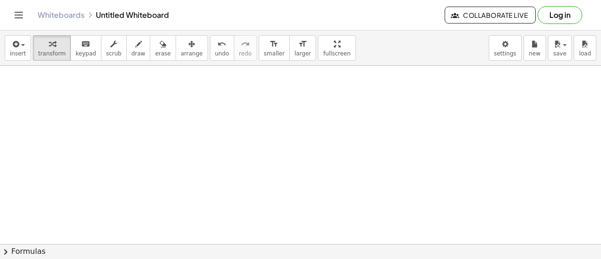
click at [322, 94] on div "insert select one: Math Expression Function Text Youtube Video Graphing Geometr…" at bounding box center [300, 145] width 601 height 228
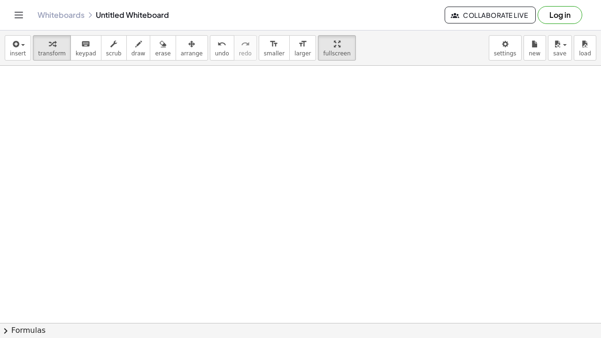
scroll to position [497, 0]
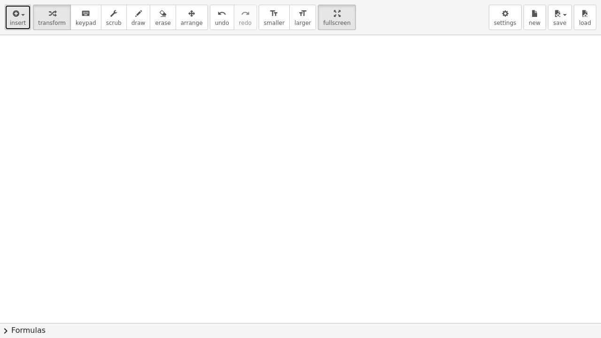
click at [17, 23] on span "insert" at bounding box center [18, 23] width 16 height 7
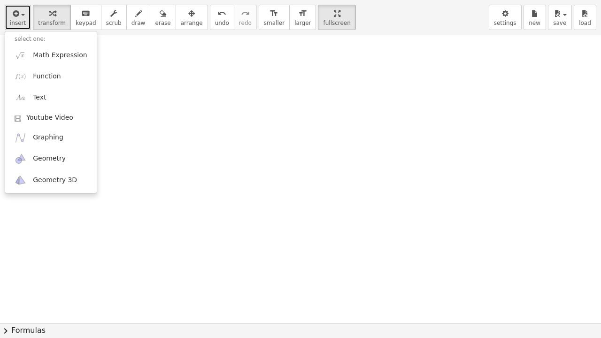
click at [20, 23] on span "insert" at bounding box center [18, 23] width 16 height 7
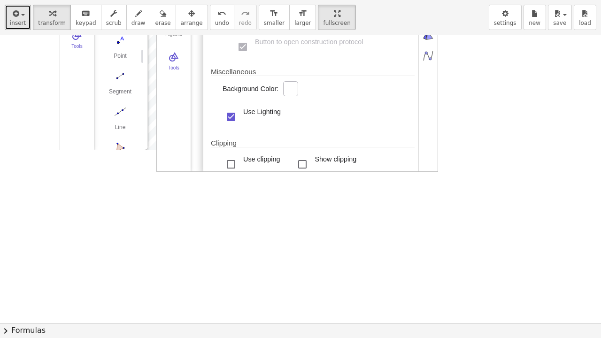
scroll to position [0, 0]
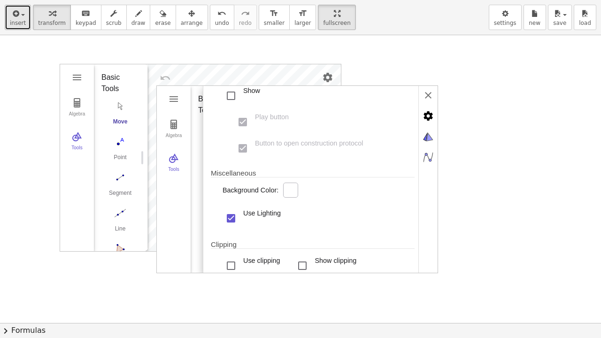
click at [27, 24] on button "insert" at bounding box center [18, 17] width 26 height 25
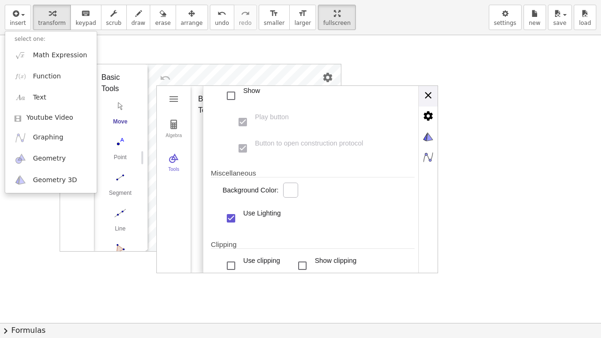
click at [426, 95] on div "Basic xAxis yAxis zAxis Grid Projection Dimensions x Min: ******** x Max: *****…" at bounding box center [320, 180] width 235 height 188
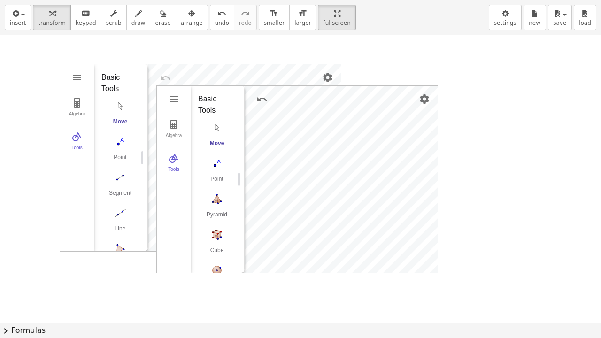
click at [443, 115] on div "GeoGebra Geometry Clear All Open Save online Save to your computer Share Export…" at bounding box center [300, 323] width 601 height 576
drag, startPoint x: 171, startPoint y: 228, endPoint x: 222, endPoint y: 216, distance: 53.0
click at [222, 216] on div "Algebra Tools 1 × (0, 0, 3) (0, 0, 0) 1 × (0, 2, 0) 1 × (2, 0, 0) 2 GeoGebra 3D…" at bounding box center [197, 179] width 80 height 187
drag, startPoint x: 56, startPoint y: 193, endPoint x: 87, endPoint y: 231, distance: 48.4
click at [87, 231] on div "GeoGebra Geometry Clear All Open Save online Save to your computer Share Export…" at bounding box center [300, 323] width 601 height 576
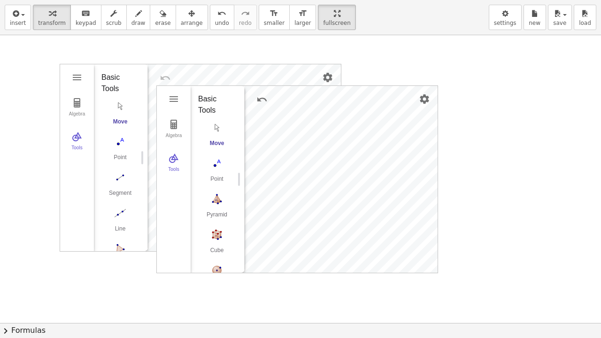
drag, startPoint x: 87, startPoint y: 231, endPoint x: 40, endPoint y: 320, distance: 100.3
click at [40, 258] on div "GeoGebra Geometry Clear All Open Save online Save to your computer Share Export…" at bounding box center [300, 323] width 601 height 576
click at [15, 9] on icon "button" at bounding box center [15, 13] width 8 height 11
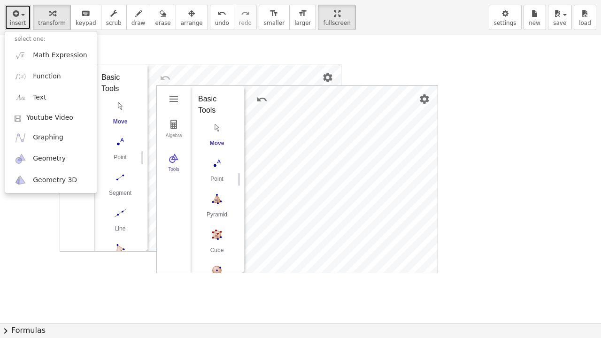
click at [11, 13] on icon "button" at bounding box center [15, 13] width 8 height 11
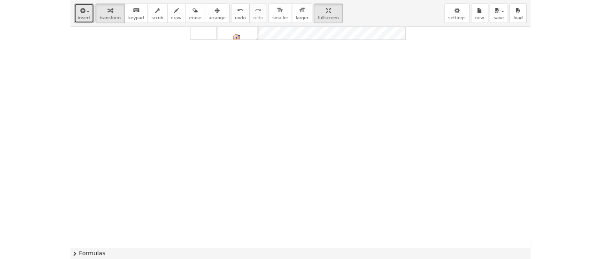
scroll to position [236, 0]
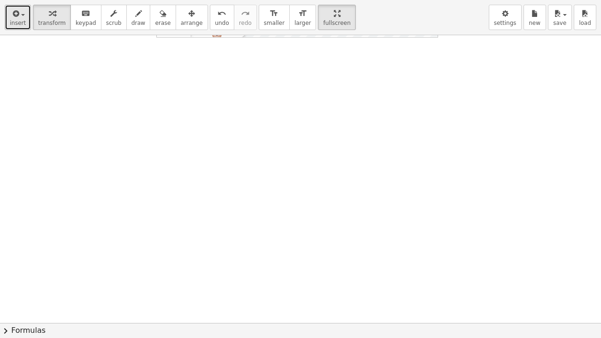
click at [24, 19] on button "insert" at bounding box center [18, 17] width 26 height 25
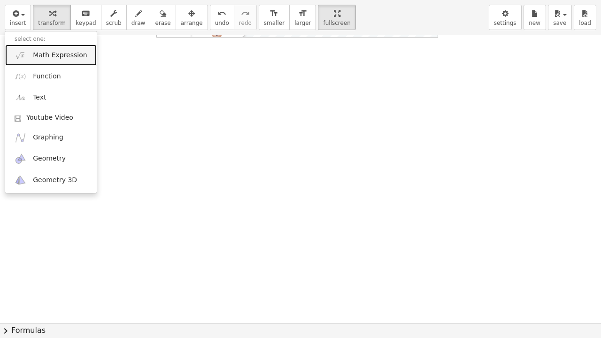
click at [55, 61] on link "Math Expression" at bounding box center [51, 55] width 92 height 21
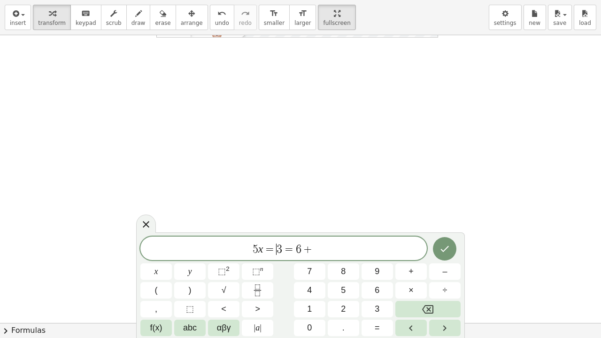
click at [273, 249] on span "=" at bounding box center [270, 249] width 14 height 11
click at [338, 247] on span "5 x + ​ 3 = 6 +" at bounding box center [283, 249] width 286 height 13
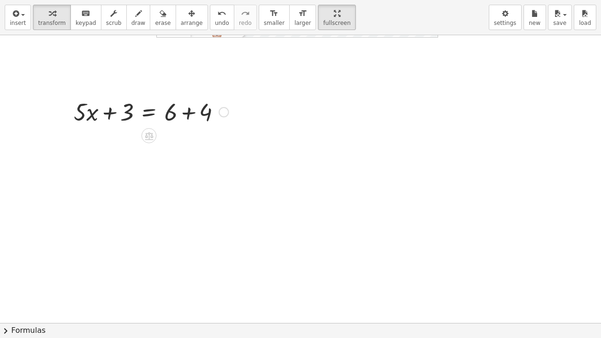
click at [99, 115] on div at bounding box center [151, 111] width 164 height 32
click at [193, 115] on div at bounding box center [151, 111] width 164 height 32
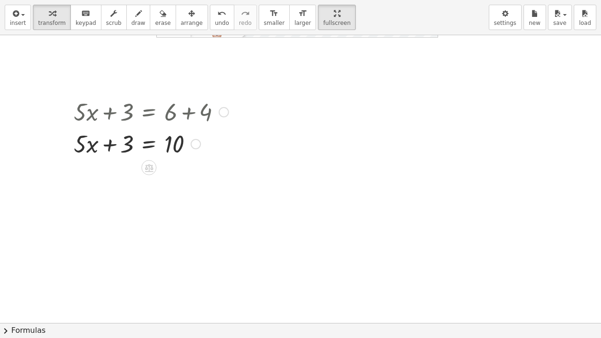
click at [122, 145] on div at bounding box center [151, 143] width 164 height 32
click at [150, 166] on icon at bounding box center [149, 168] width 10 height 10
click at [129, 166] on span "−" at bounding box center [130, 168] width 6 height 14
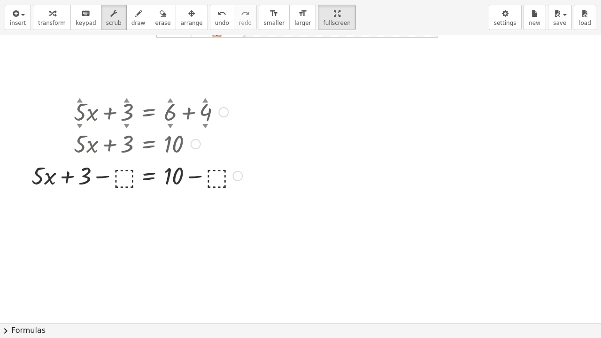
click at [121, 176] on div at bounding box center [137, 175] width 220 height 32
click at [127, 180] on div at bounding box center [137, 175] width 220 height 32
click at [123, 180] on div at bounding box center [137, 175] width 220 height 32
click at [131, 187] on div at bounding box center [137, 175] width 220 height 32
click at [132, 219] on div at bounding box center [300, 88] width 601 height 576
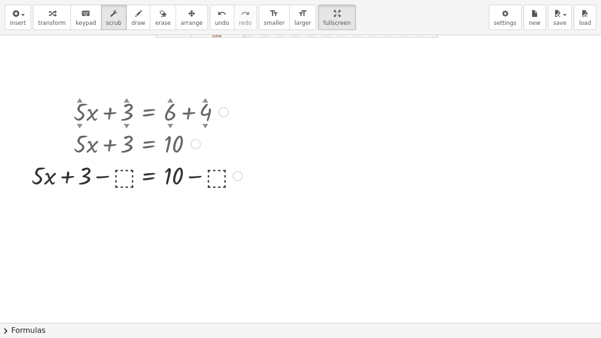
click at [125, 176] on div at bounding box center [137, 175] width 220 height 32
click at [127, 182] on div at bounding box center [137, 175] width 220 height 32
click at [130, 185] on div at bounding box center [137, 175] width 220 height 32
click at [144, 229] on div at bounding box center [300, 88] width 601 height 576
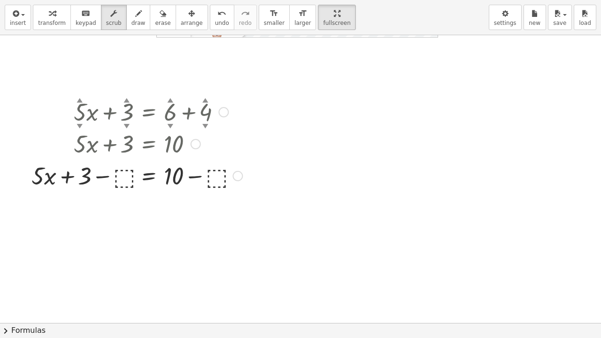
click at [123, 188] on div at bounding box center [137, 175] width 220 height 32
click at [216, 184] on div at bounding box center [137, 175] width 220 height 32
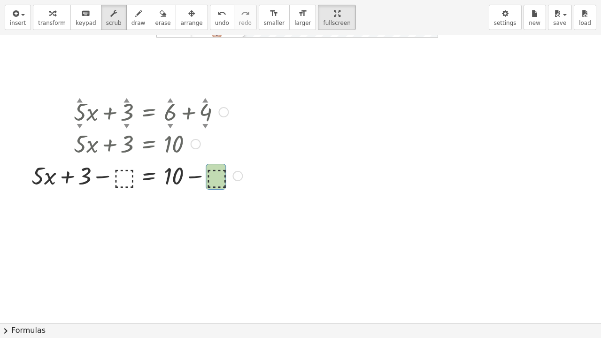
click at [216, 184] on div at bounding box center [137, 175] width 220 height 32
click at [218, 174] on div at bounding box center [137, 175] width 220 height 32
click at [253, 176] on div at bounding box center [300, 88] width 601 height 576
click at [238, 176] on div at bounding box center [237, 176] width 10 height 10
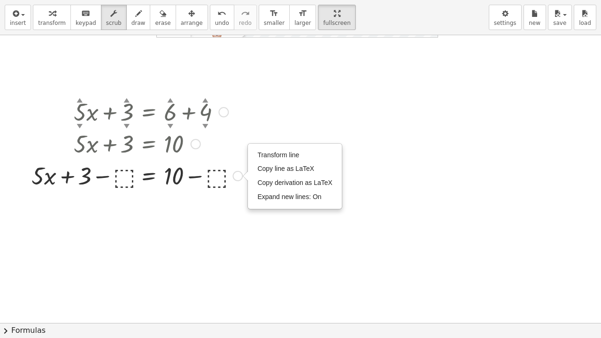
click at [205, 175] on div at bounding box center [137, 175] width 220 height 32
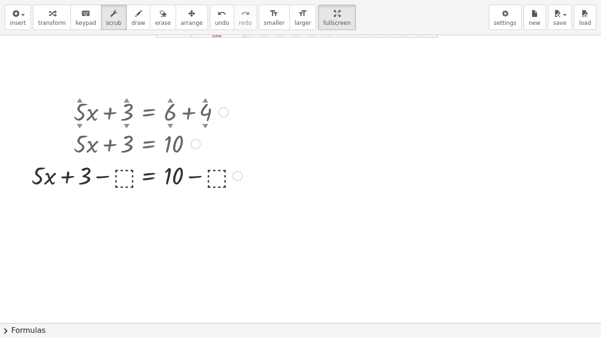
click at [216, 179] on div at bounding box center [137, 175] width 220 height 32
click at [145, 183] on div at bounding box center [137, 175] width 220 height 32
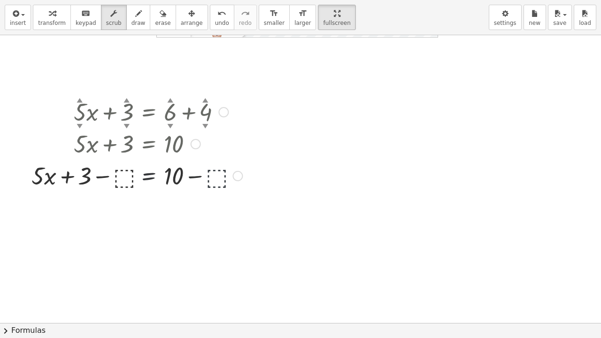
click at [122, 167] on div at bounding box center [137, 175] width 220 height 32
click at [110, 16] on icon "button" at bounding box center [113, 13] width 7 height 11
click at [131, 177] on div at bounding box center [137, 175] width 220 height 32
